Goal: Task Accomplishment & Management: Manage account settings

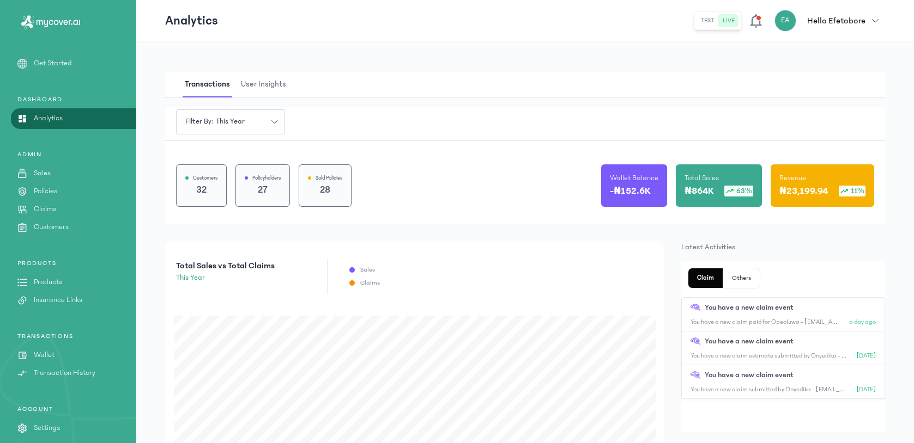
click at [51, 210] on p "Claims" at bounding box center [45, 209] width 22 height 11
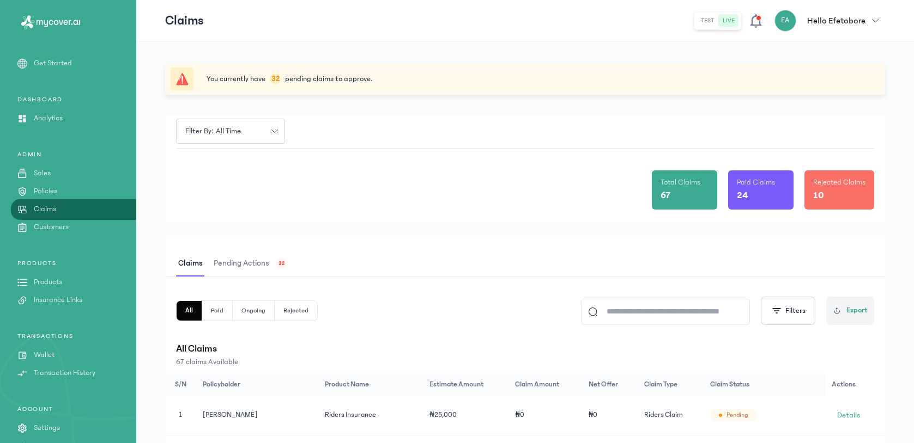
click at [272, 266] on div "Pending actions 32" at bounding box center [248, 264] width 75 height 26
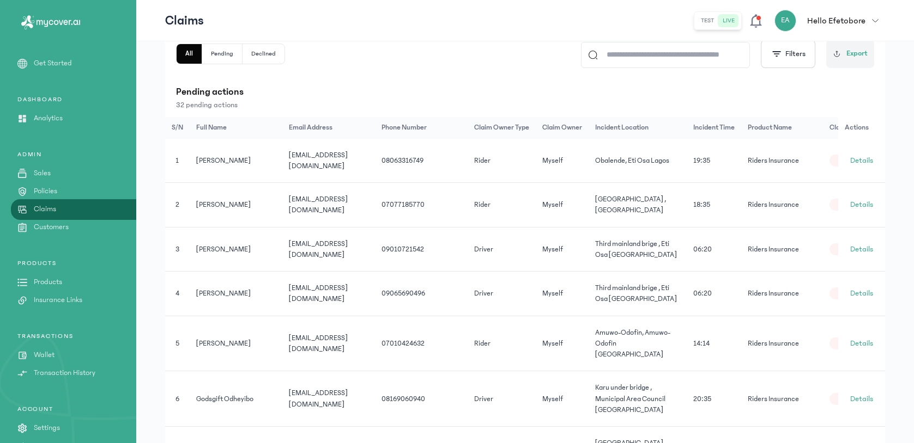
click at [220, 52] on button "Pending" at bounding box center [222, 54] width 40 height 20
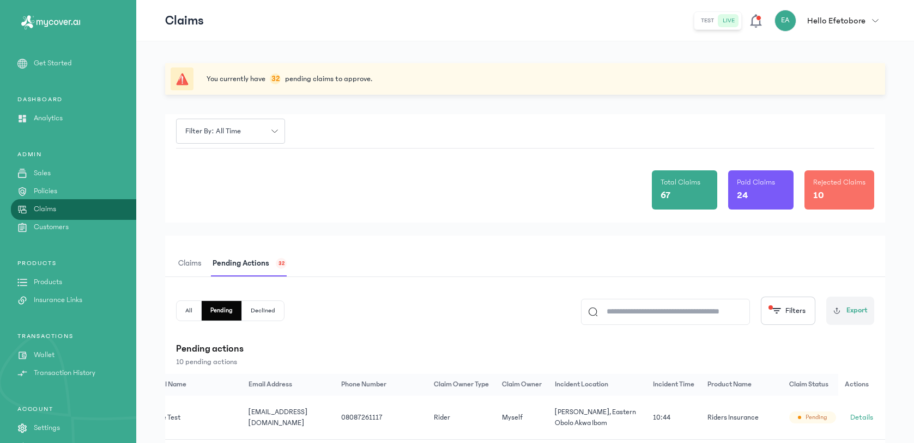
click at [185, 262] on span "Claims" at bounding box center [190, 264] width 28 height 26
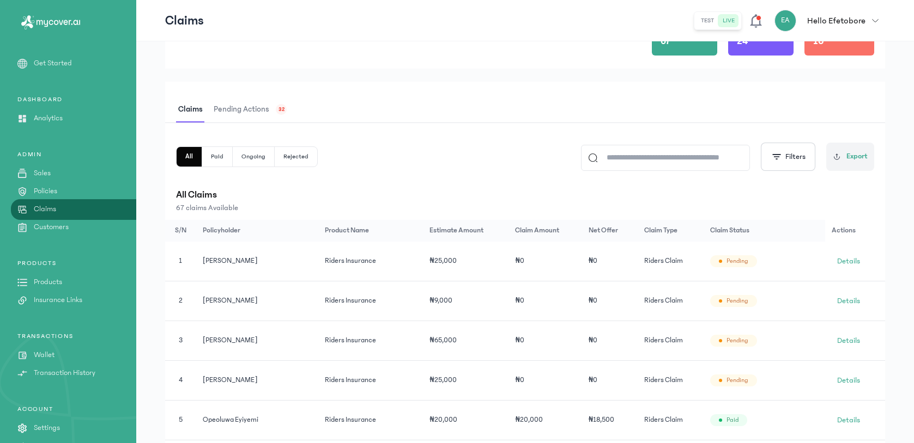
scroll to position [283, 0]
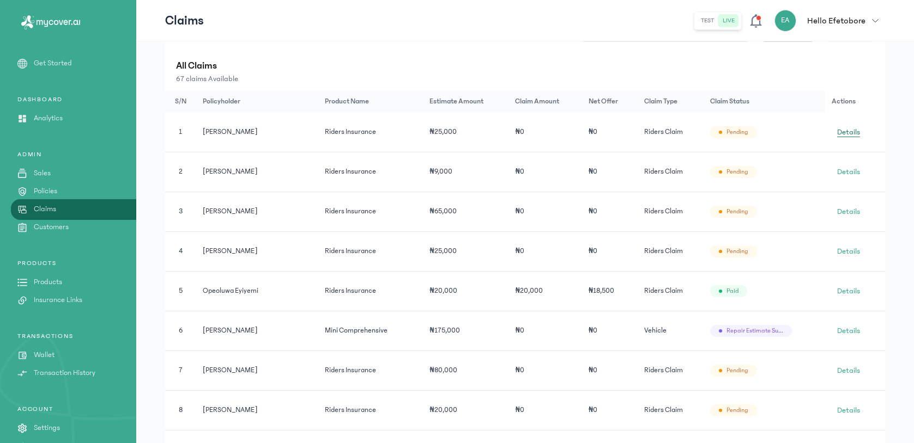
click at [847, 137] on span "Details" at bounding box center [848, 132] width 23 height 11
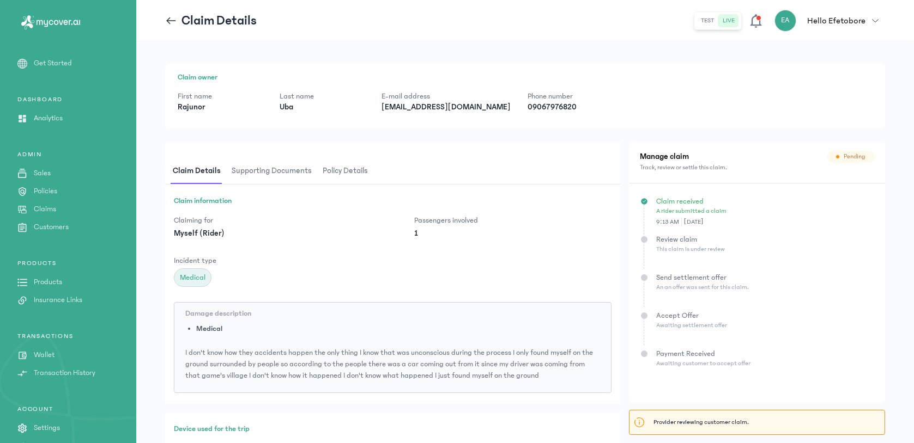
click at [416, 110] on p "[EMAIL_ADDRESS][DOMAIN_NAME]" at bounding box center [445, 107] width 129 height 11
copy p "[EMAIL_ADDRESS][DOMAIN_NAME]"
click at [527, 104] on p "09067976820" at bounding box center [569, 107] width 84 height 11
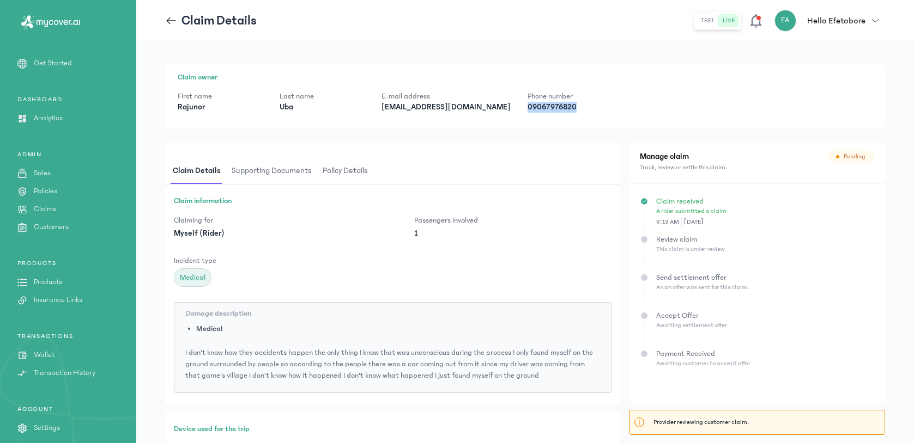
click at [527, 104] on p "09067976820" at bounding box center [569, 107] width 84 height 11
copy p "09067976820"
